Goal: Find specific page/section: Find specific page/section

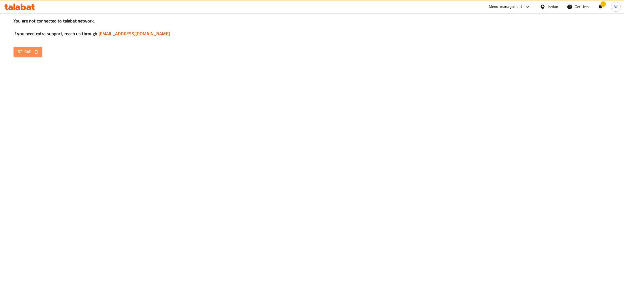
click at [28, 50] on span "Reload" at bounding box center [28, 52] width 20 height 7
click at [28, 49] on span "Reload" at bounding box center [28, 52] width 20 height 7
click at [27, 49] on span "Reload" at bounding box center [28, 52] width 20 height 7
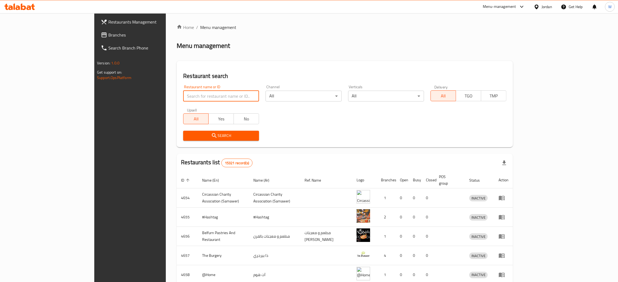
click at [188, 97] on input "search" at bounding box center [221, 96] width 76 height 11
paste input "Al Zabadani for fruits and vegetables"
click at [202, 132] on button "Search" at bounding box center [221, 136] width 76 height 10
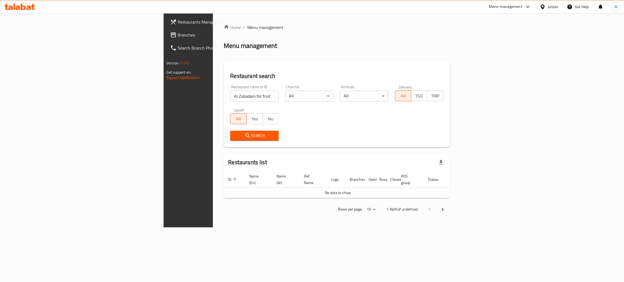
click at [230, 98] on input "Al Zabadani for fruits and vegetables" at bounding box center [254, 96] width 49 height 11
click button "Search" at bounding box center [254, 136] width 49 height 10
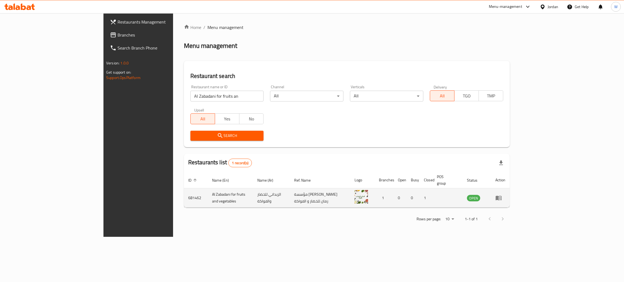
click at [208, 191] on td "Al Zabadani for fruits and vegetables" at bounding box center [231, 198] width 46 height 19
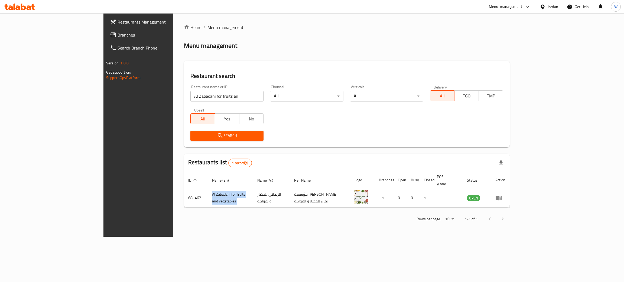
copy td "Al Zabadani for fruits and vegetables"
drag, startPoint x: 190, startPoint y: 98, endPoint x: 18, endPoint y: 102, distance: 171.3
click at [104, 99] on div "Restaurants Management Branches Search Branch Phone Version: 1.0.0 Get support …" at bounding box center [312, 125] width 417 height 224
paste input "Korom alswaifeh For Fruits & Vegetables"
click at [209, 138] on span "Search" at bounding box center [227, 136] width 65 height 7
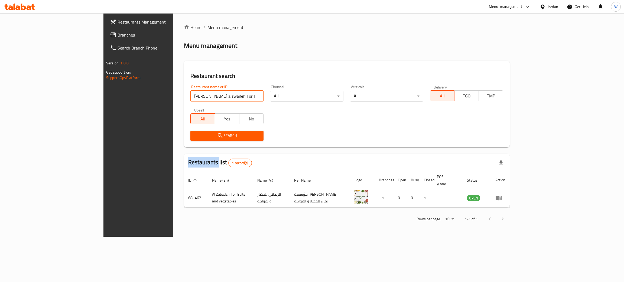
click at [209, 138] on div at bounding box center [312, 141] width 624 height 282
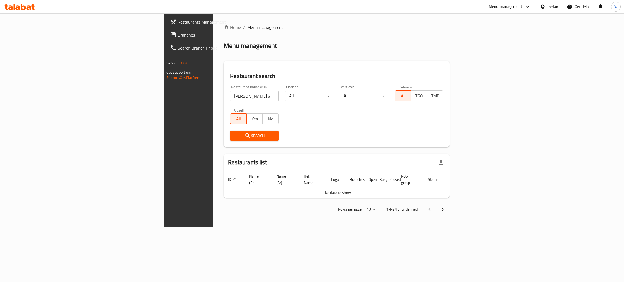
click at [230, 93] on input "Korom alswaifeh For Fruits & Vegetables" at bounding box center [254, 96] width 49 height 11
click button "Search" at bounding box center [254, 136] width 49 height 10
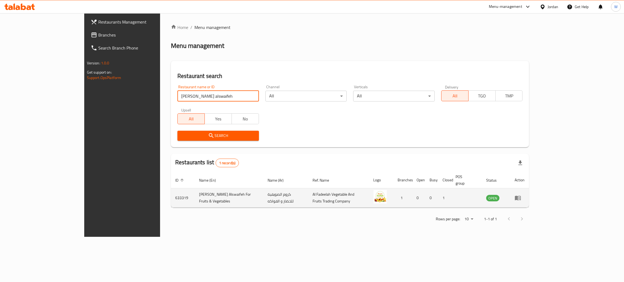
click at [171, 190] on td "633319" at bounding box center [183, 198] width 24 height 19
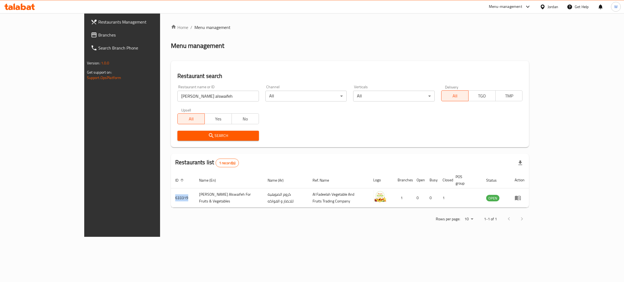
copy td "633319"
click at [529, 53] on div "Home / Menu management Menu management Restaurant search Restaurant name or ID …" at bounding box center [350, 125] width 358 height 202
drag, startPoint x: 147, startPoint y: 95, endPoint x: 18, endPoint y: 103, distance: 128.4
click at [84, 103] on div "Restaurants Management Branches Search Branch Phone Version: 1.0.0 Get support …" at bounding box center [312, 125] width 456 height 224
paste input "Aswaq al Yasmine for fruits & Vegetables"
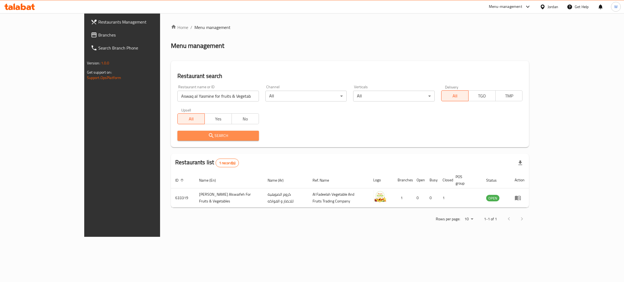
click at [183, 139] on span "Search" at bounding box center [218, 136] width 73 height 7
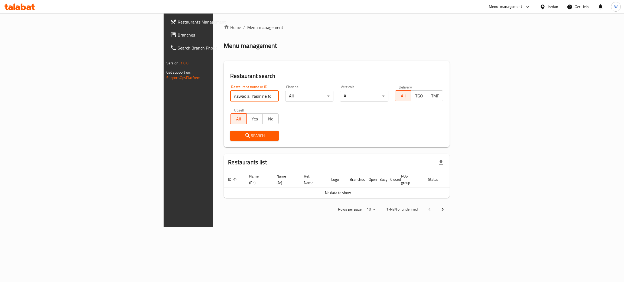
click at [230, 101] on input "Aswaq al Yasmine for fruits & Vegetables" at bounding box center [254, 96] width 49 height 11
click button "Search" at bounding box center [254, 136] width 49 height 10
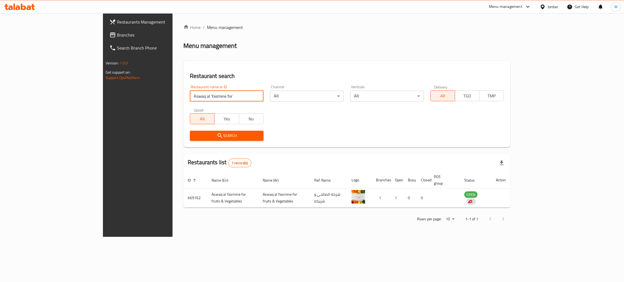
drag, startPoint x: 124, startPoint y: 100, endPoint x: 75, endPoint y: 100, distance: 49.6
click at [103, 99] on div "Restaurants Management Branches Search Branch Phone Version: 1.0.0 Get support …" at bounding box center [312, 125] width 419 height 224
paste input "Grand Mall For Fruits And Vegetables"
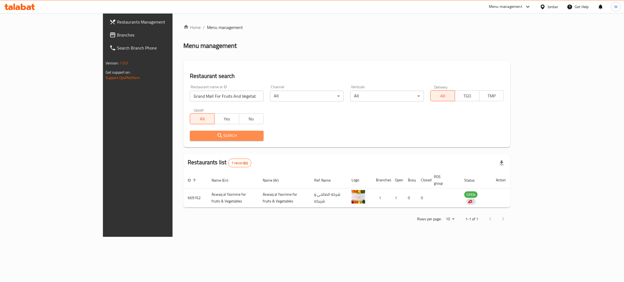
click at [194, 138] on span "Search" at bounding box center [226, 136] width 65 height 7
click at [153, 138] on div at bounding box center [312, 141] width 624 height 282
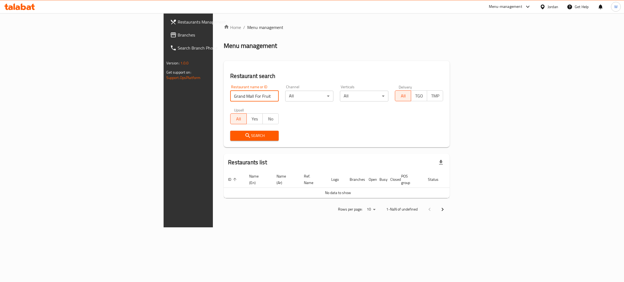
click at [230, 97] on input "Grand Mall For Fruits And Vegetables" at bounding box center [254, 96] width 49 height 11
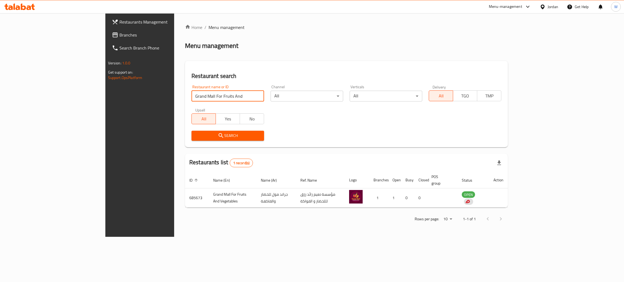
drag, startPoint x: 118, startPoint y: 103, endPoint x: 32, endPoint y: 97, distance: 86.1
click at [105, 100] on div "Restaurants Management Branches Search Branch Phone Version: 1.0.0 Get support …" at bounding box center [312, 125] width 414 height 224
paste input "Nature Leaves For Fruits & Vegetables"
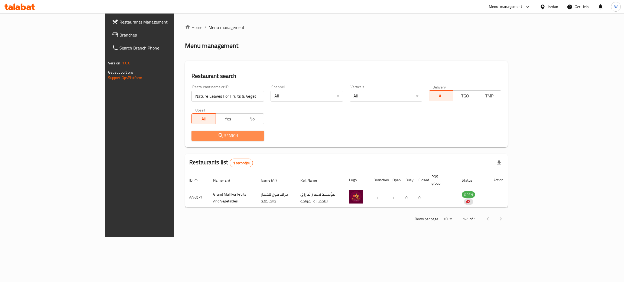
click at [196, 133] on span "Search" at bounding box center [228, 136] width 64 height 7
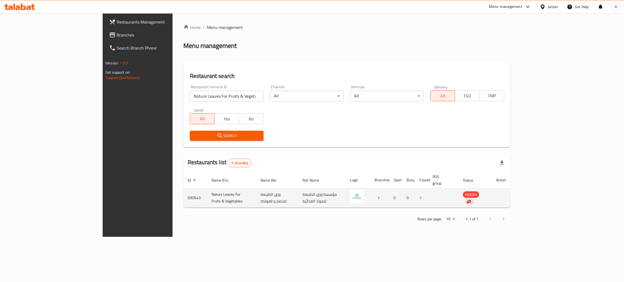
click at [256, 192] on td "ورق الطبيعة للخضار و الفواكة" at bounding box center [277, 198] width 42 height 19
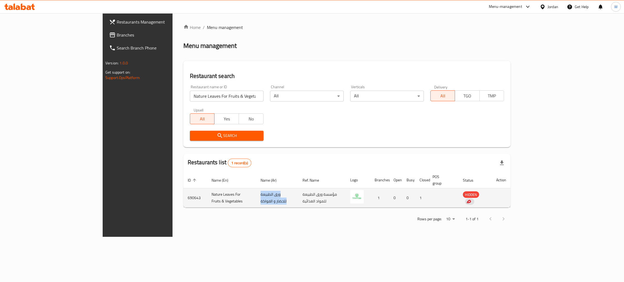
click at [256, 192] on td "ورق الطبيعة للخضار و الفواكة" at bounding box center [277, 198] width 42 height 19
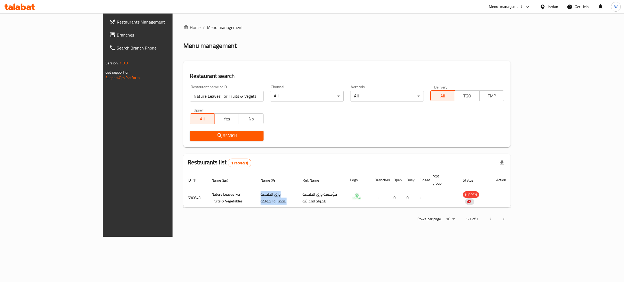
copy td "ورق الطبيعة للخضار و الفواكة"
drag, startPoint x: 212, startPoint y: 95, endPoint x: 120, endPoint y: 104, distance: 92.5
click at [173, 104] on div "Home / Menu management Menu management Restaurant search Restaurant name or ID …" at bounding box center [347, 125] width 349 height 224
paste input "Lena for fruits and Vegetables , Meat and Poultry"
click at [194, 133] on span "Search" at bounding box center [226, 136] width 65 height 7
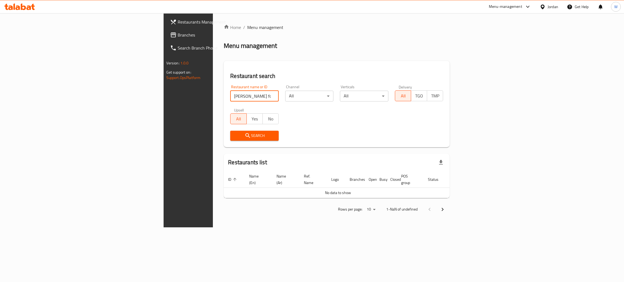
drag, startPoint x: 219, startPoint y: 97, endPoint x: 178, endPoint y: 106, distance: 41.2
click at [227, 106] on div "Restaurant name or ID Lena for fruits and Vegetables , Meat and Poultry Restaur…" at bounding box center [337, 113] width 220 height 62
click button "Search" at bounding box center [254, 136] width 49 height 10
type input "Lena for fruits and Veget"
click button "Search" at bounding box center [254, 136] width 49 height 10
